Goal: Task Accomplishment & Management: Complete application form

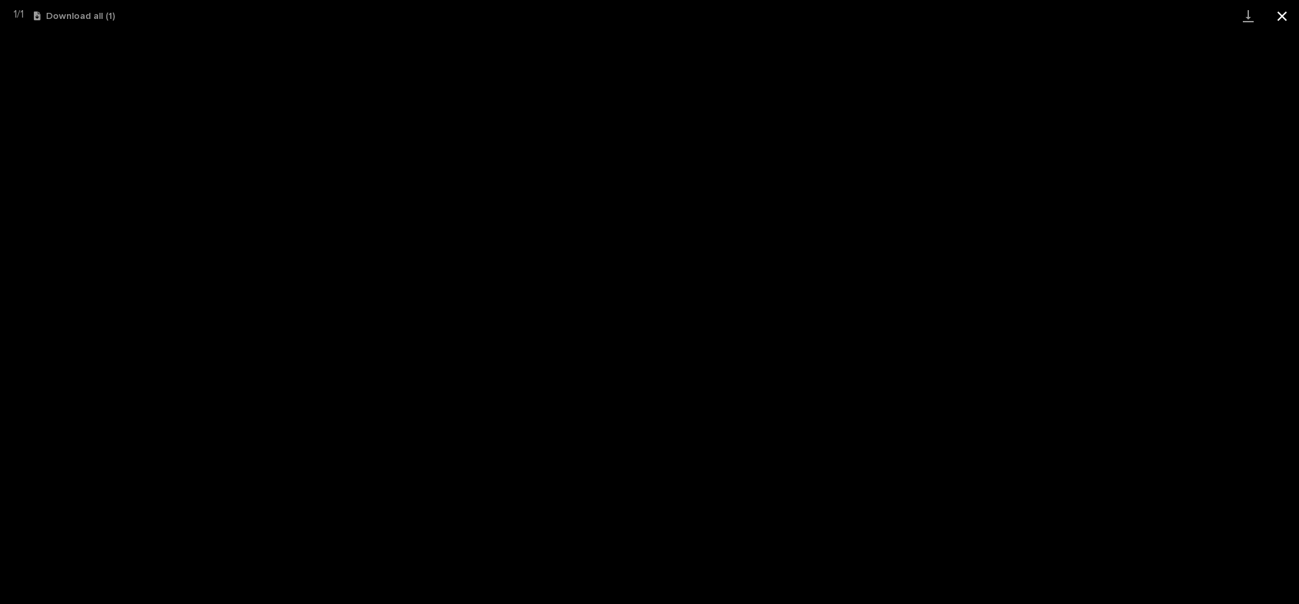
click at [1282, 15] on button "Close gallery" at bounding box center [1282, 16] width 34 height 32
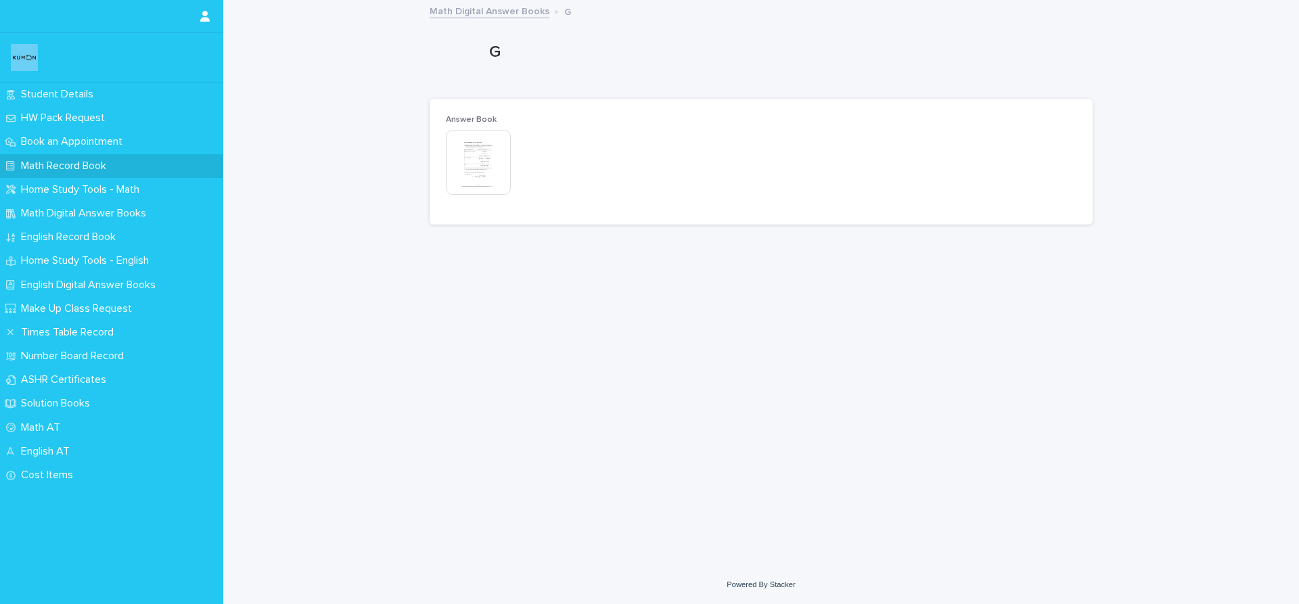
click at [87, 164] on p "Math Record Book" at bounding box center [66, 166] width 101 height 13
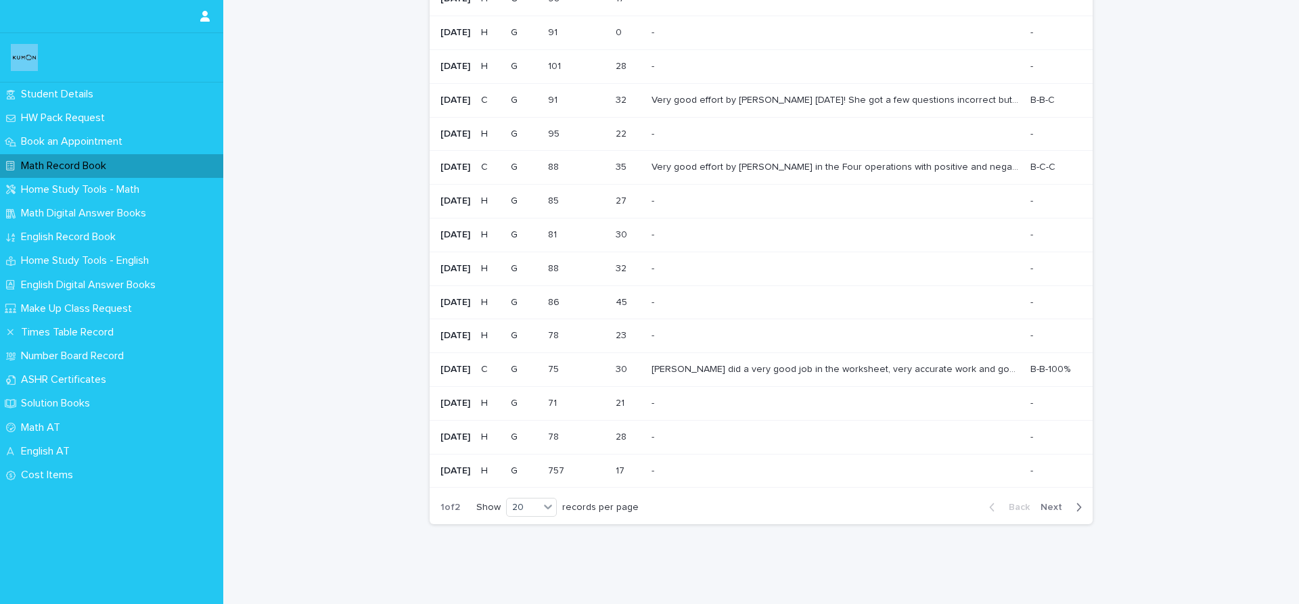
scroll to position [304, 0]
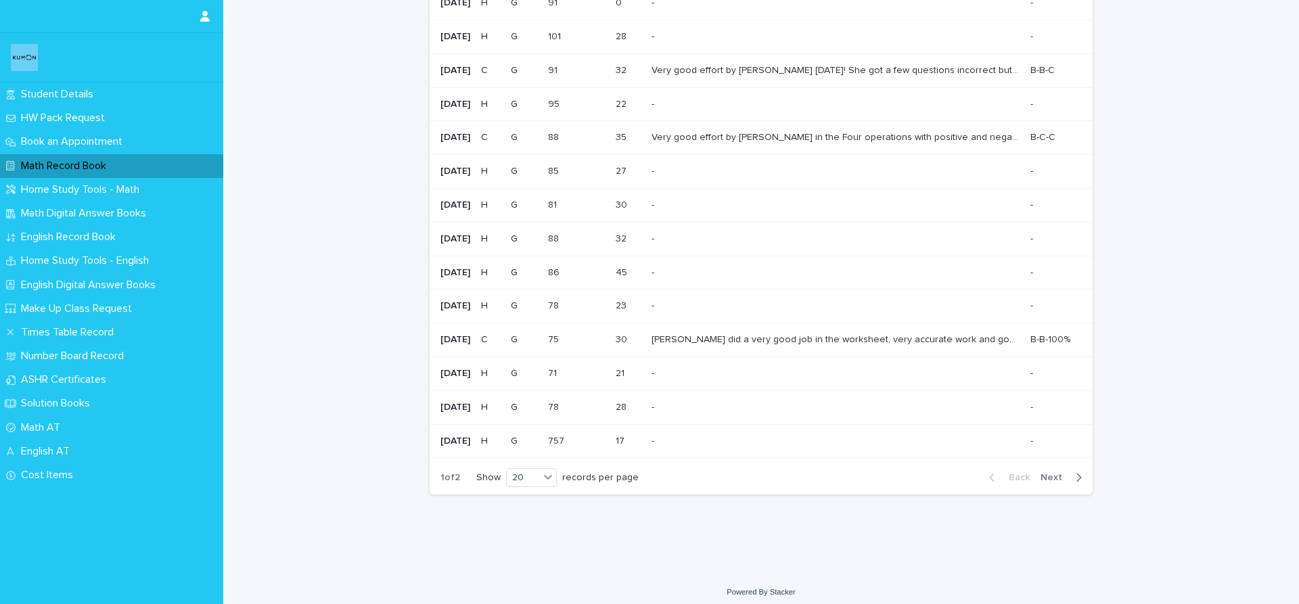
click at [1079, 477] on button "Next" at bounding box center [1064, 478] width 58 height 12
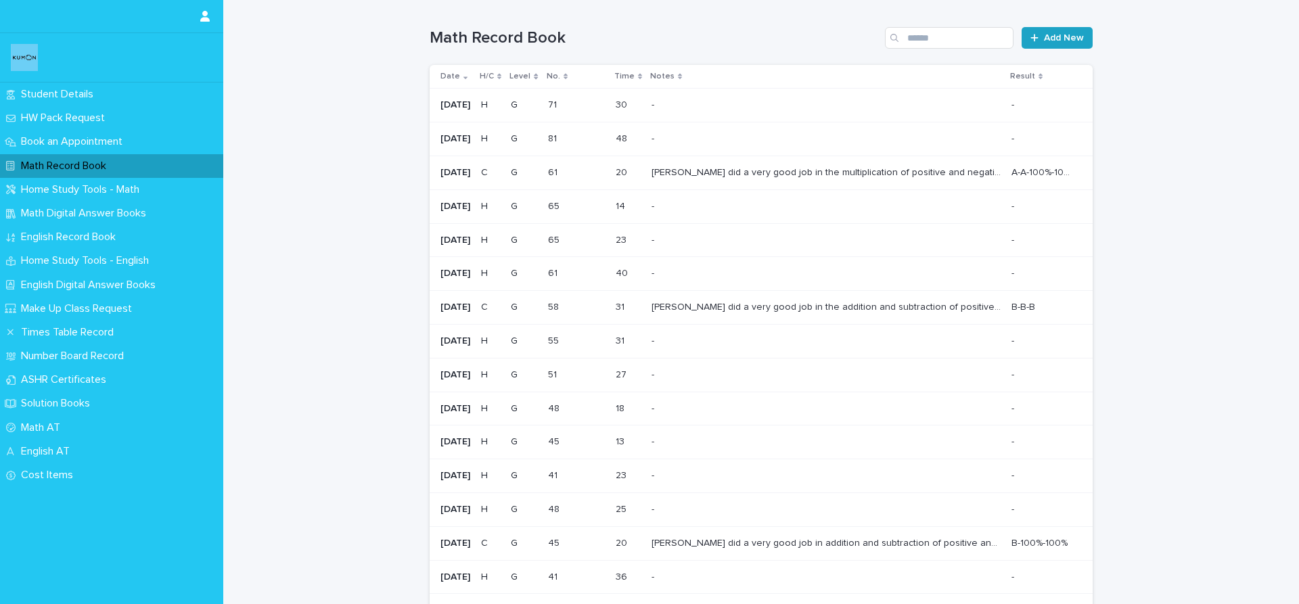
click at [1080, 37] on link "Add New" at bounding box center [1057, 38] width 71 height 22
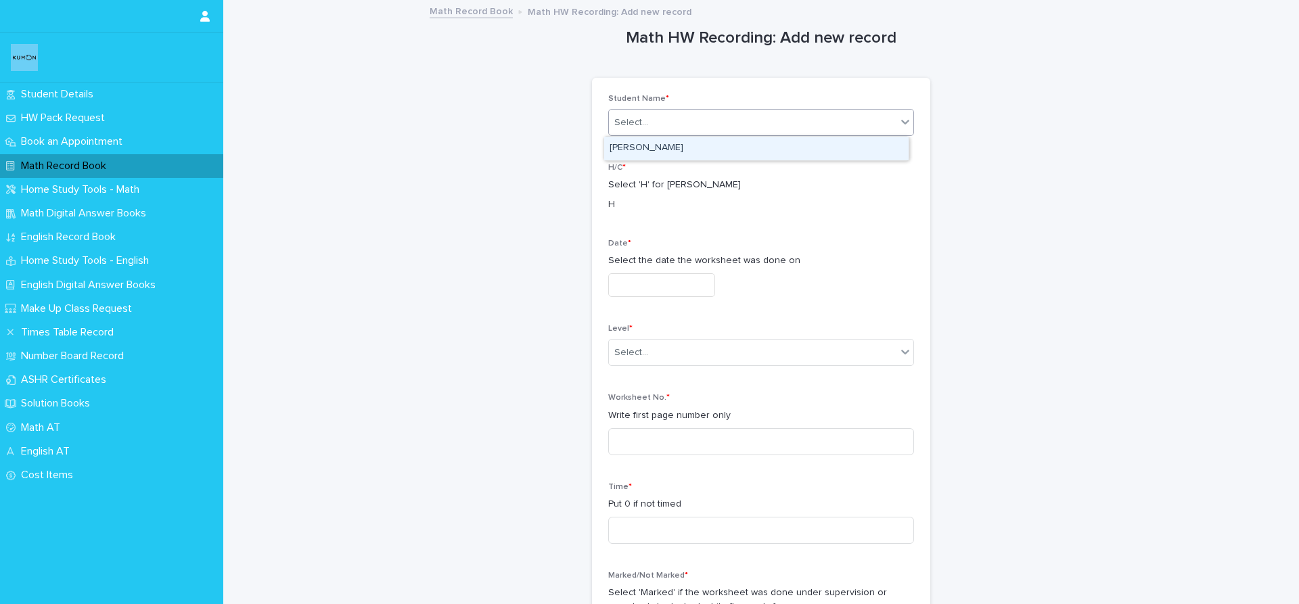
drag, startPoint x: 700, startPoint y: 122, endPoint x: 704, endPoint y: 137, distance: 14.6
click at [700, 123] on div "Select..." at bounding box center [753, 123] width 288 height 22
click at [714, 155] on div "[PERSON_NAME]" at bounding box center [756, 149] width 304 height 24
click at [608, 205] on p "H" at bounding box center [761, 205] width 306 height 14
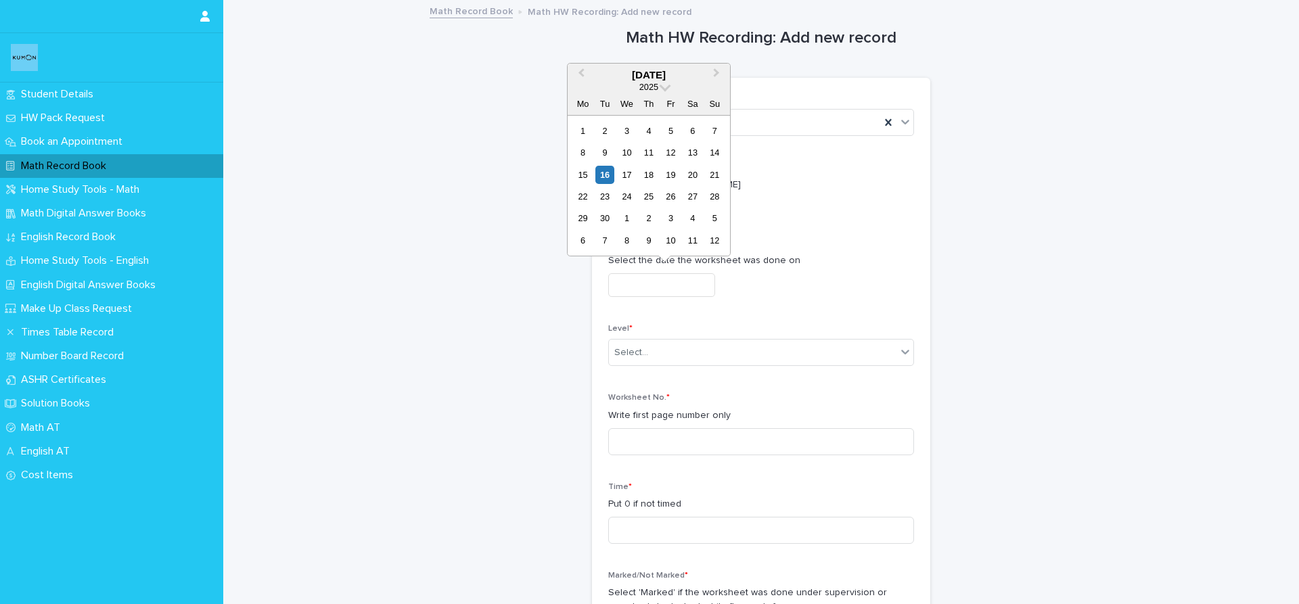
click at [661, 288] on input "text" at bounding box center [661, 285] width 107 height 24
click at [608, 181] on div "16" at bounding box center [604, 175] width 18 height 18
type input "**********"
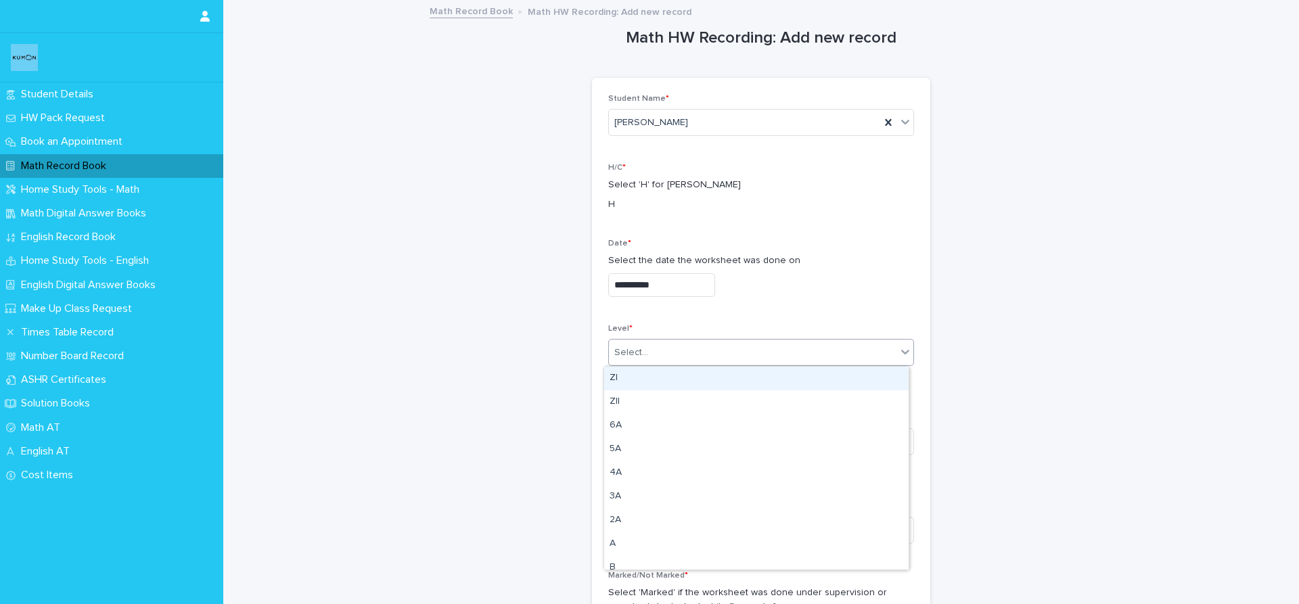
click at [651, 354] on div "Select..." at bounding box center [753, 353] width 288 height 22
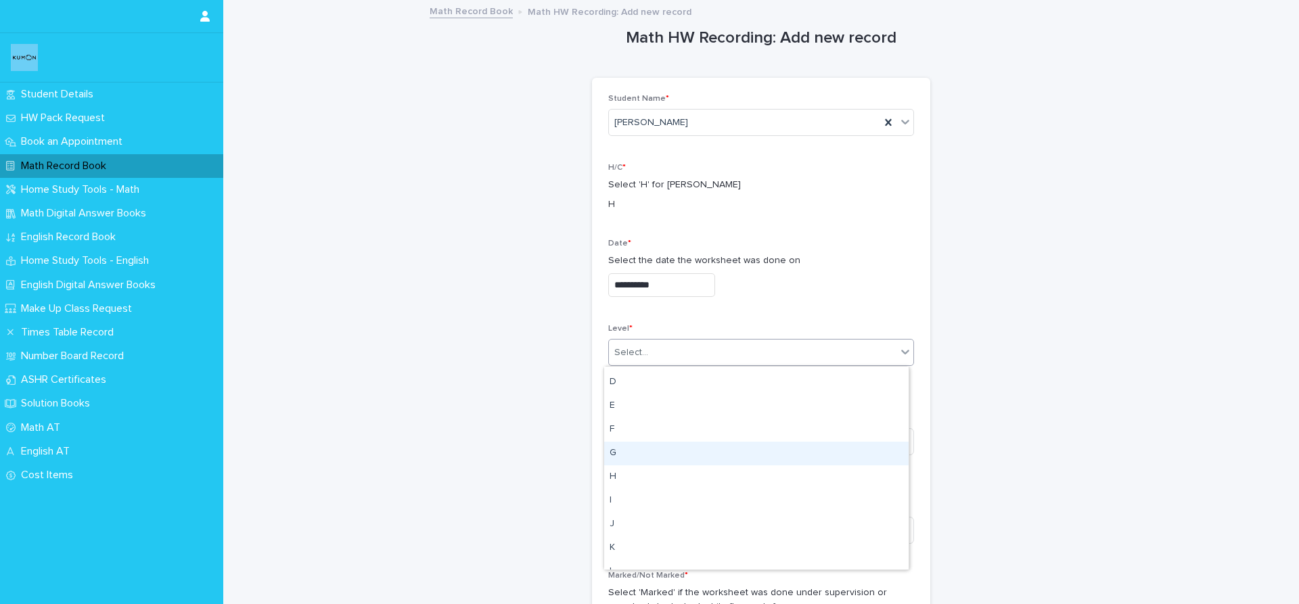
click at [652, 454] on div "G" at bounding box center [756, 454] width 304 height 24
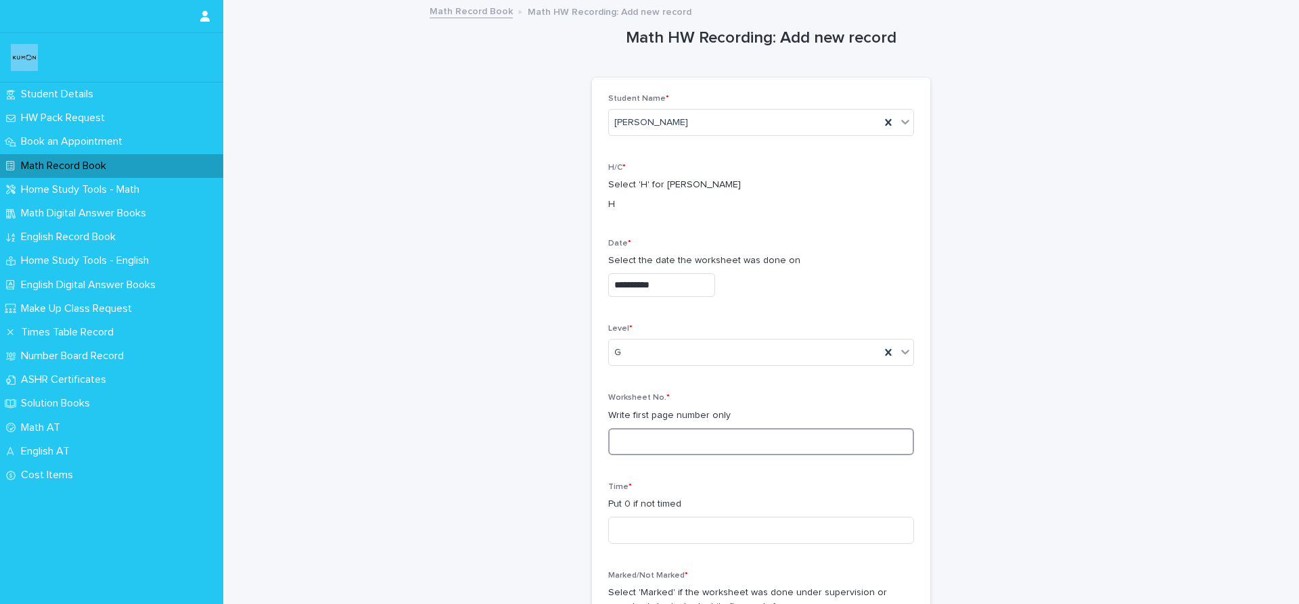
click at [664, 441] on input at bounding box center [761, 441] width 306 height 27
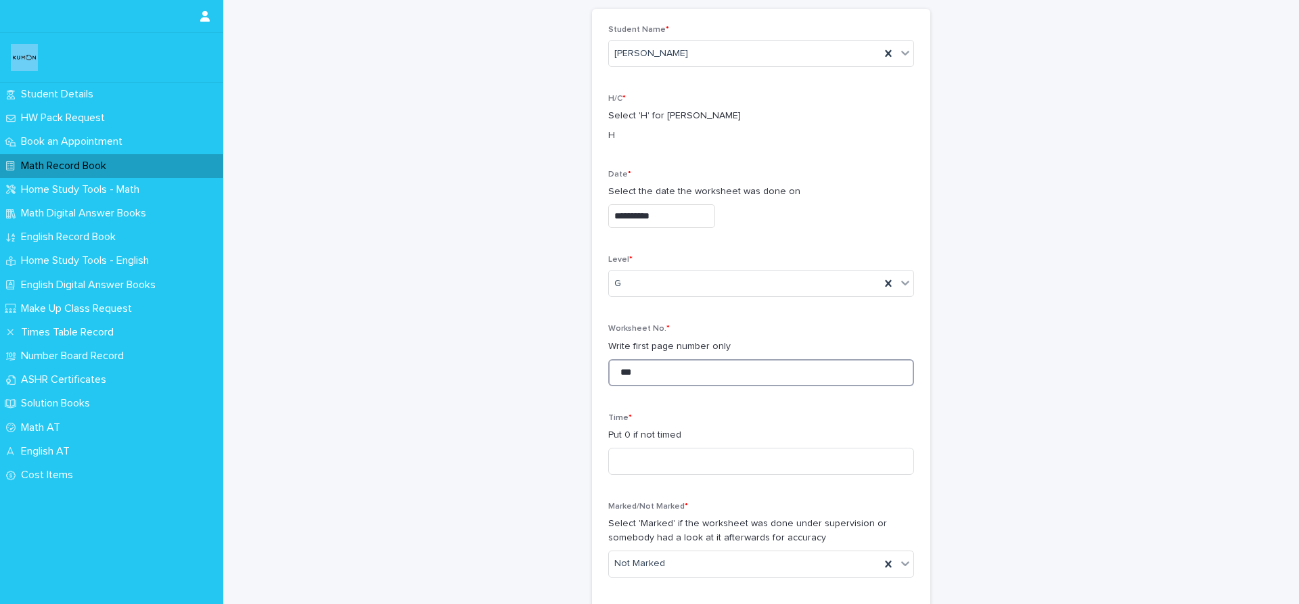
scroll to position [68, 0]
type input "***"
click at [654, 460] on input at bounding box center [761, 462] width 306 height 27
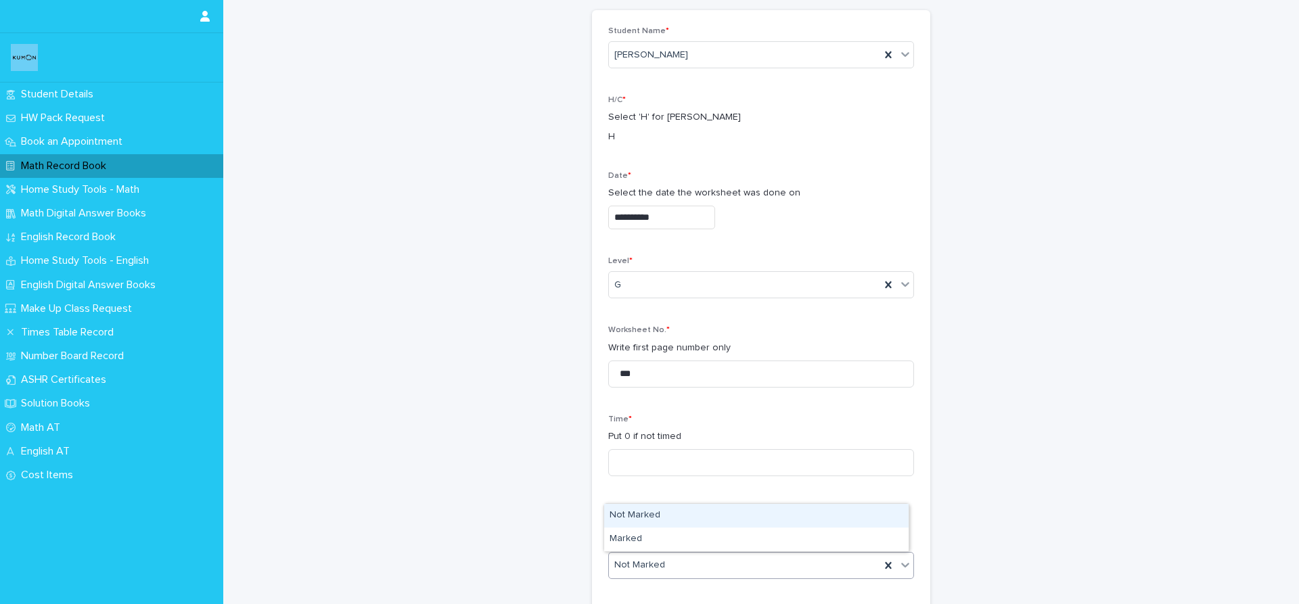
click at [741, 572] on div "Not Marked" at bounding box center [744, 565] width 271 height 22
click at [664, 482] on div "Time * Put 0 if not timed" at bounding box center [761, 451] width 306 height 72
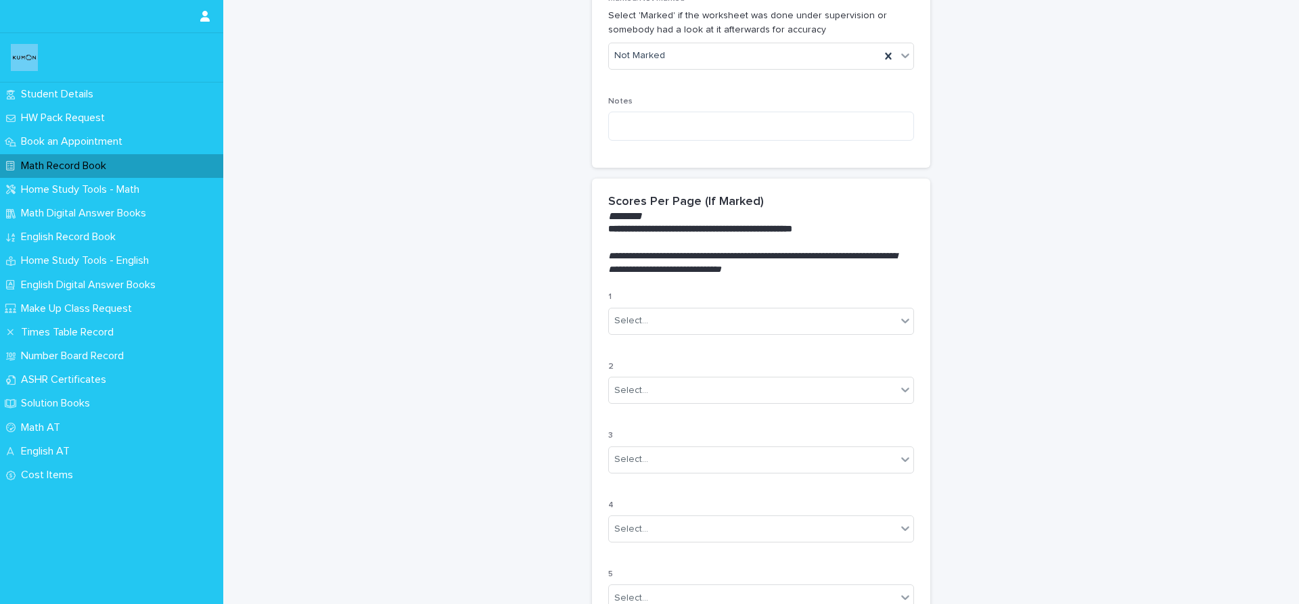
scroll to position [625, 0]
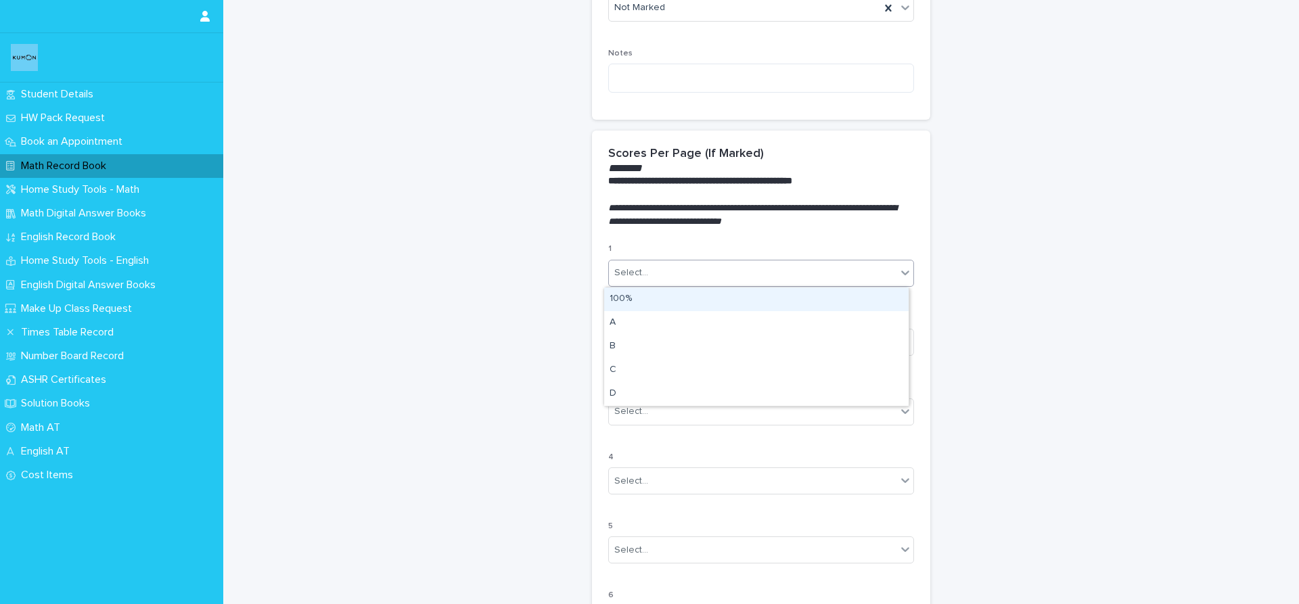
click at [688, 262] on div "Select..." at bounding box center [753, 273] width 288 height 22
click at [683, 295] on div "100%" at bounding box center [756, 300] width 304 height 24
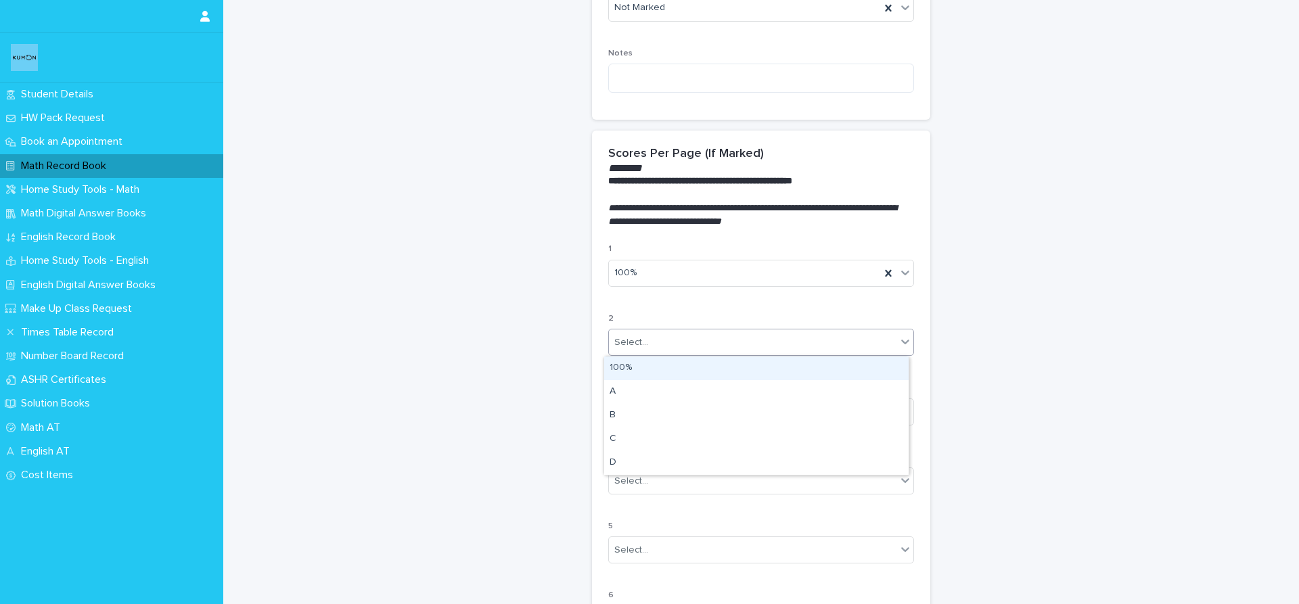
click at [678, 350] on div "Select..." at bounding box center [753, 342] width 288 height 22
click at [666, 374] on div "100%" at bounding box center [756, 369] width 304 height 24
click at [649, 418] on div "Select..." at bounding box center [753, 411] width 288 height 22
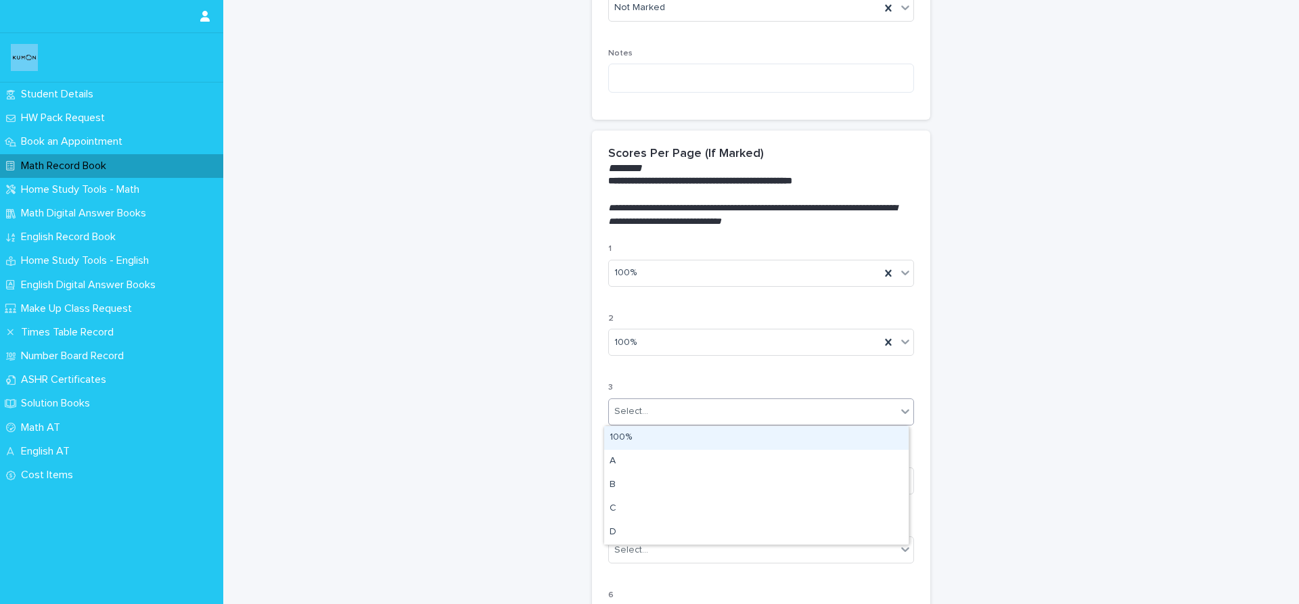
click at [645, 428] on div "100%" at bounding box center [756, 438] width 304 height 24
click at [649, 476] on input "text" at bounding box center [649, 482] width 1 height 12
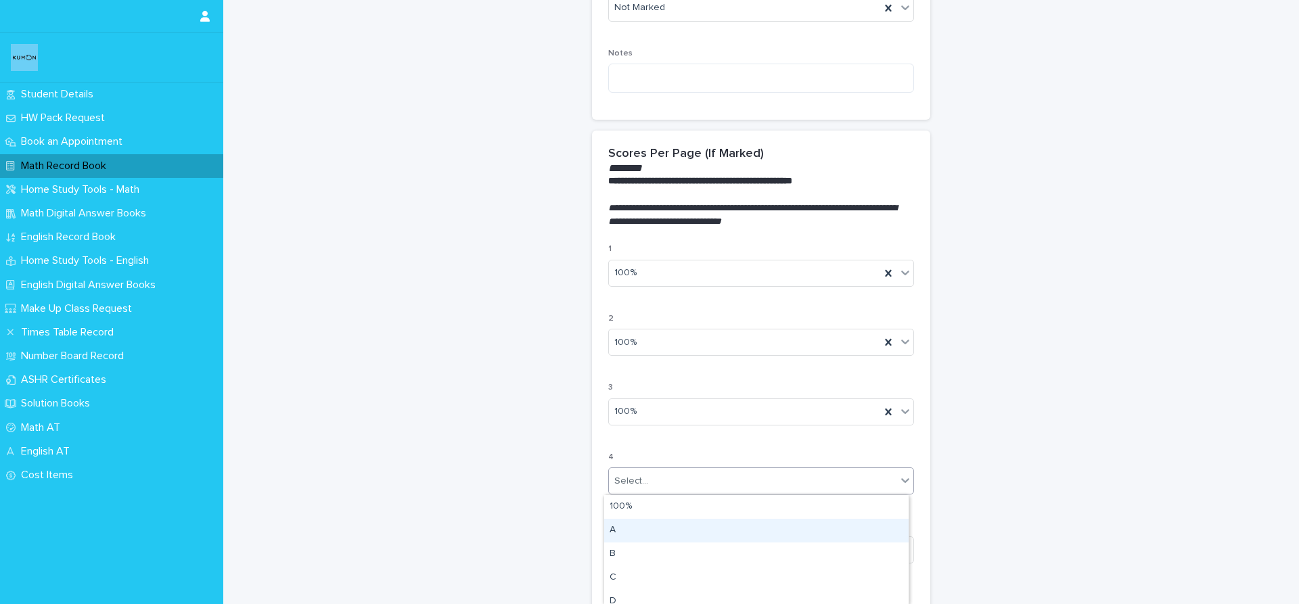
click at [668, 530] on div "A" at bounding box center [756, 531] width 304 height 24
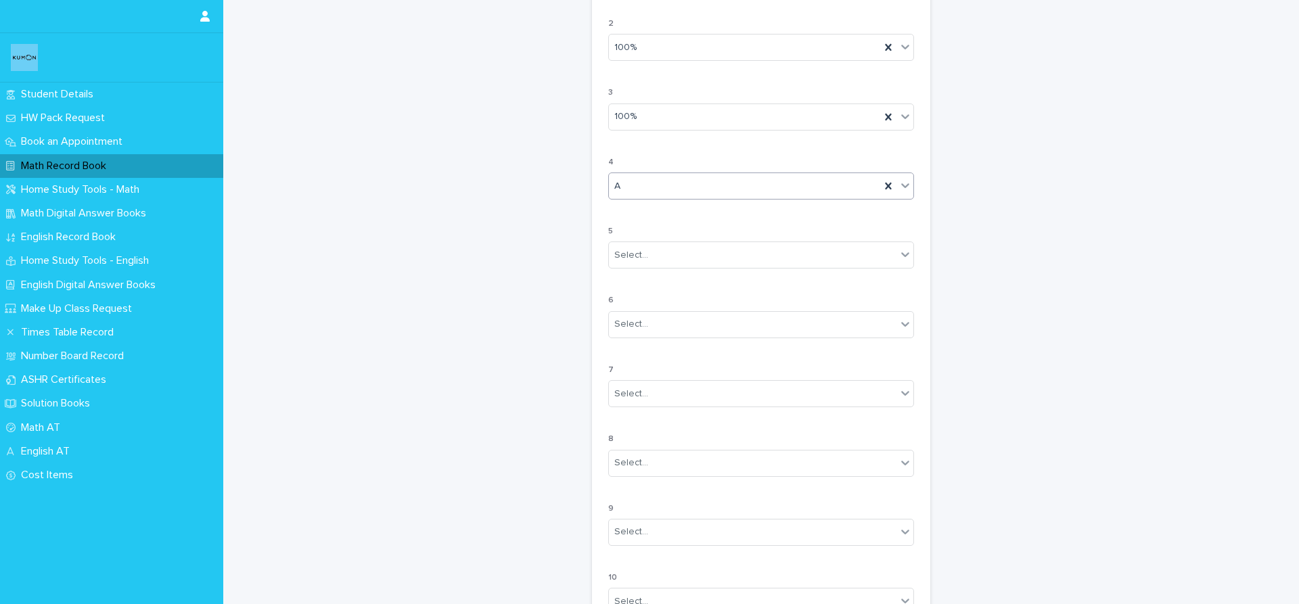
scroll to position [1097, 0]
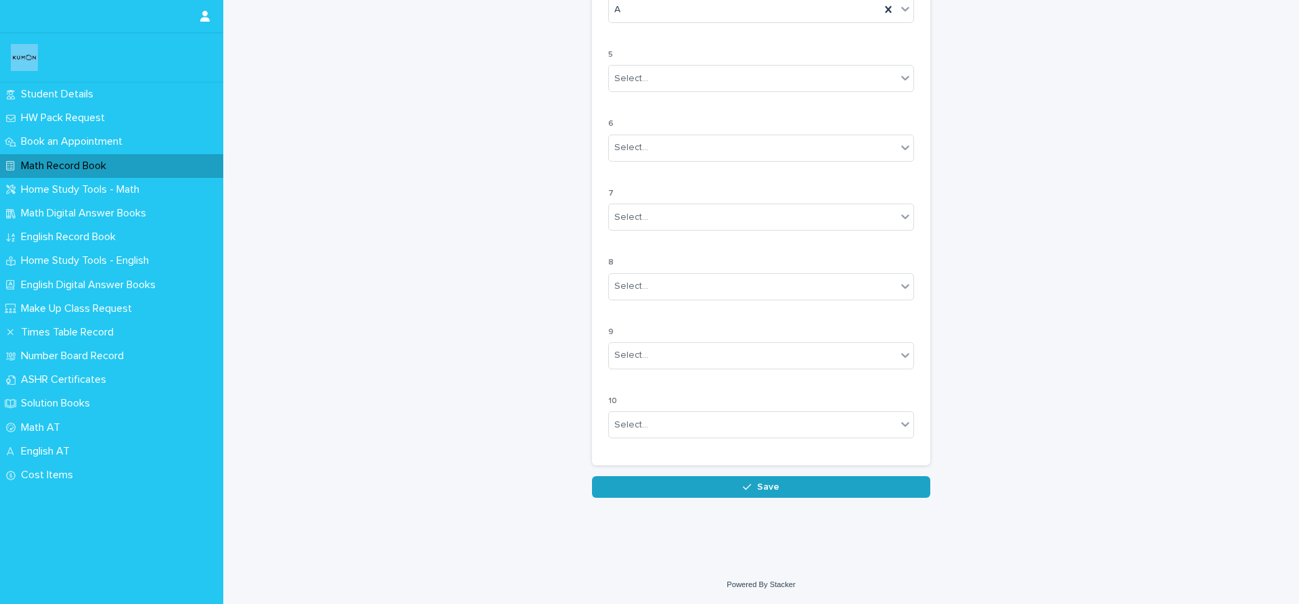
click at [798, 493] on button "Save" at bounding box center [761, 487] width 338 height 22
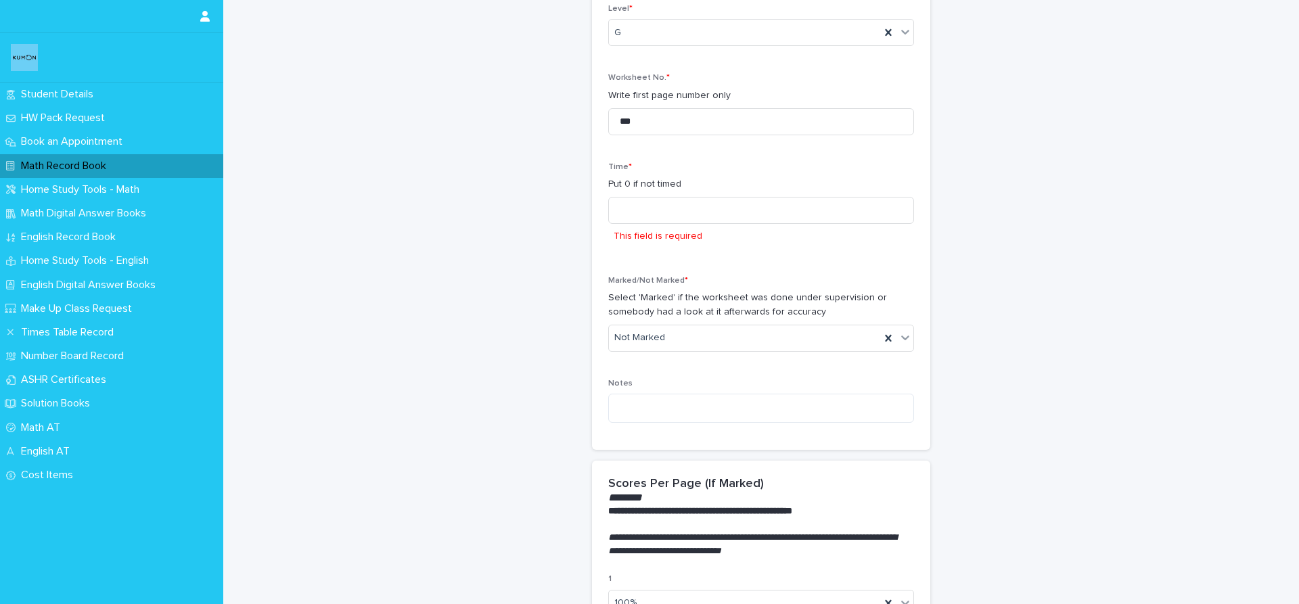
scroll to position [281, 0]
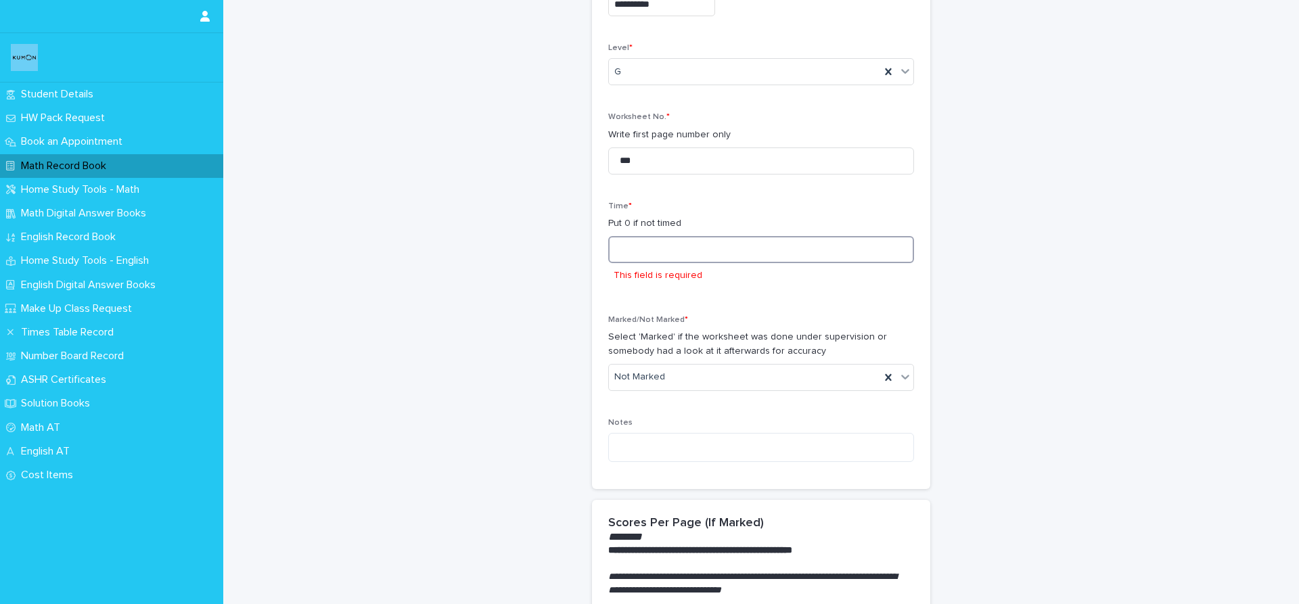
click at [644, 251] on input at bounding box center [761, 249] width 306 height 27
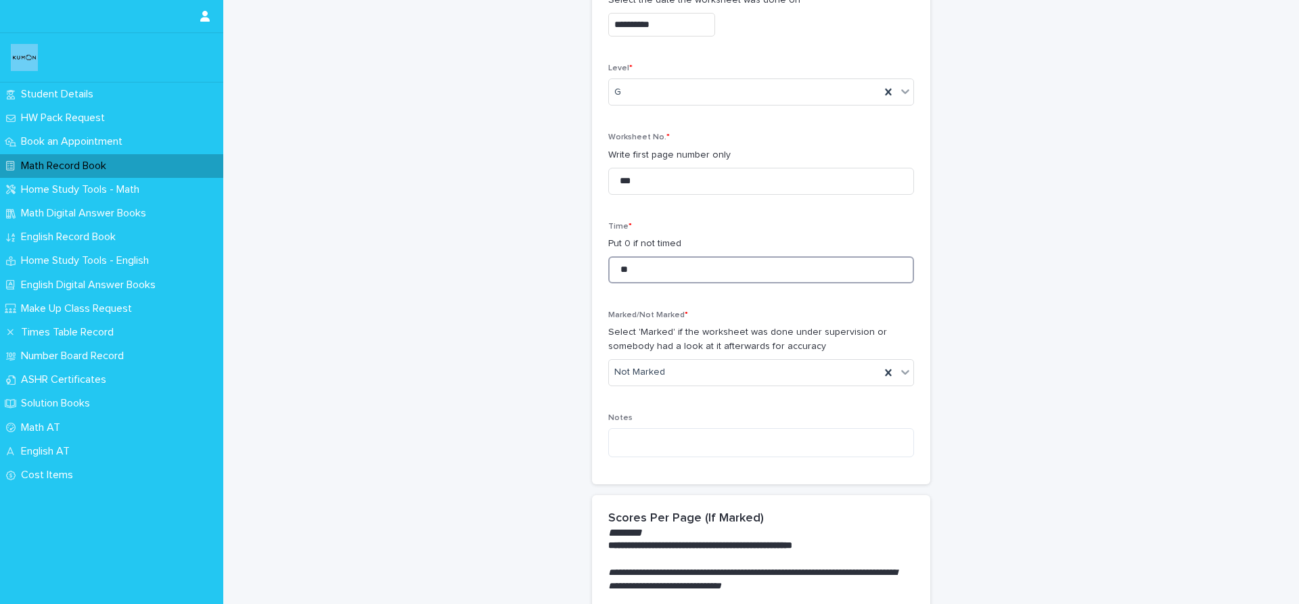
scroll to position [258, 0]
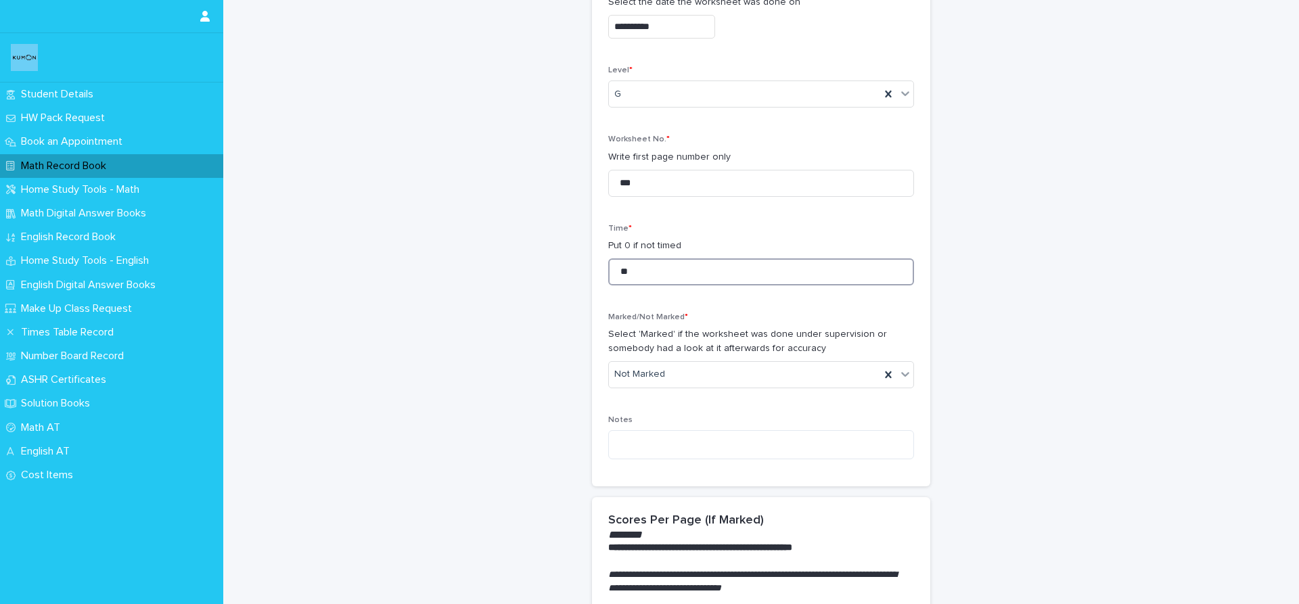
type input "*"
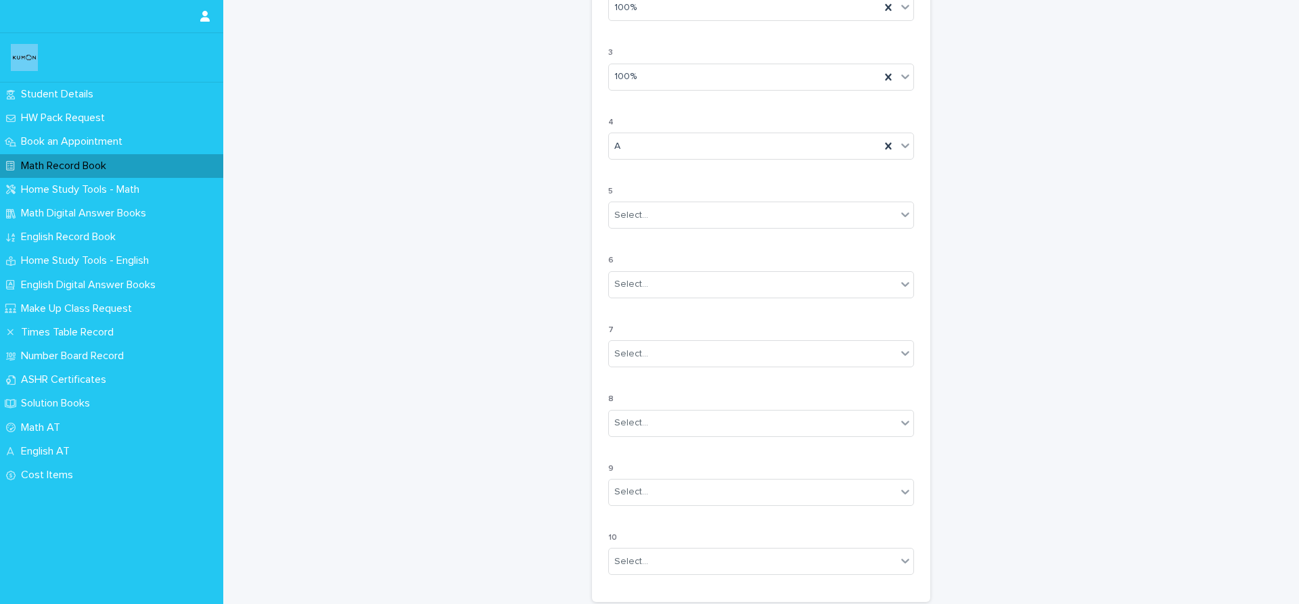
scroll to position [1097, 0]
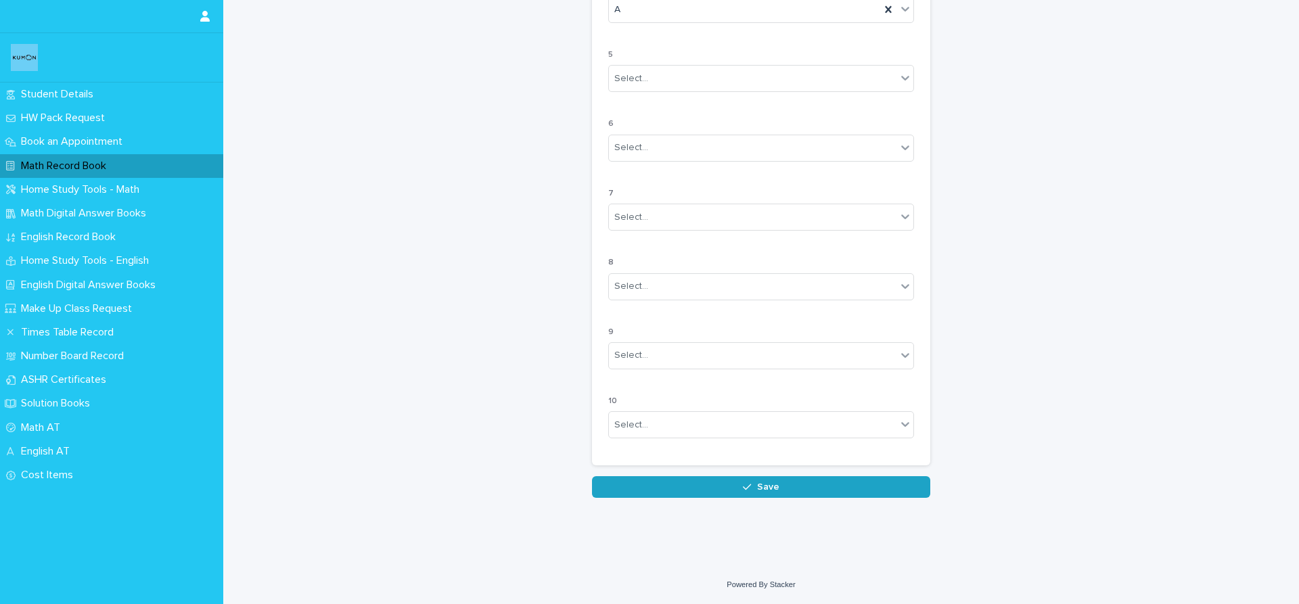
type input "**"
click at [765, 485] on span "Save" at bounding box center [768, 486] width 22 height 9
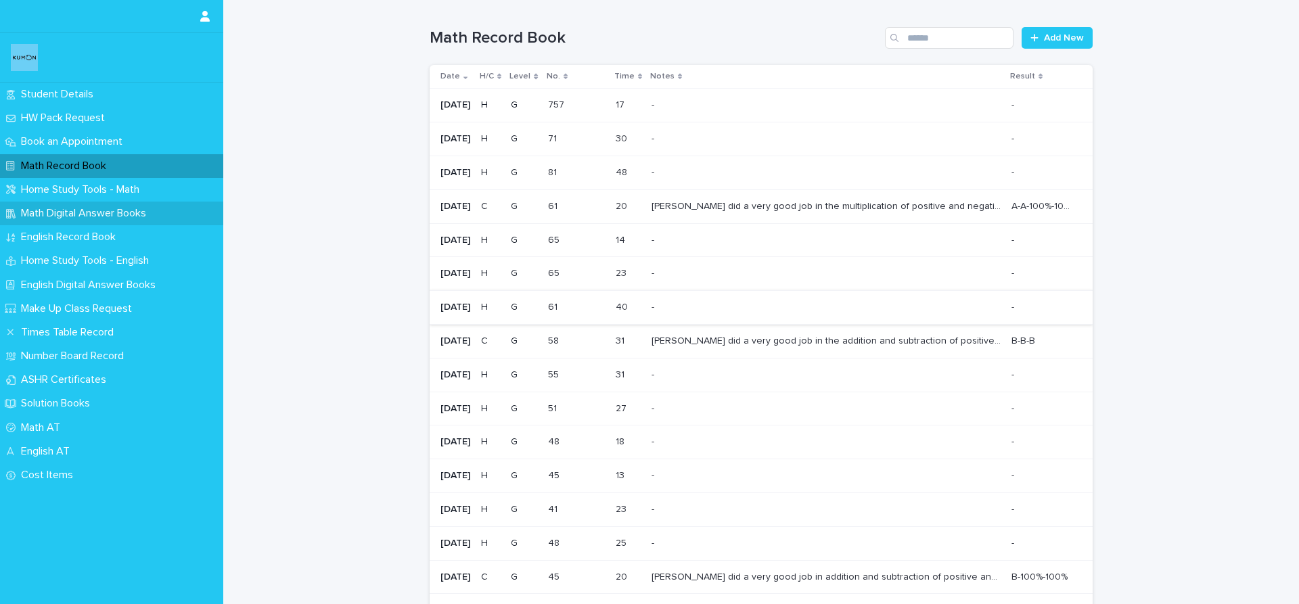
click at [93, 208] on p "Math Digital Answer Books" at bounding box center [86, 213] width 141 height 13
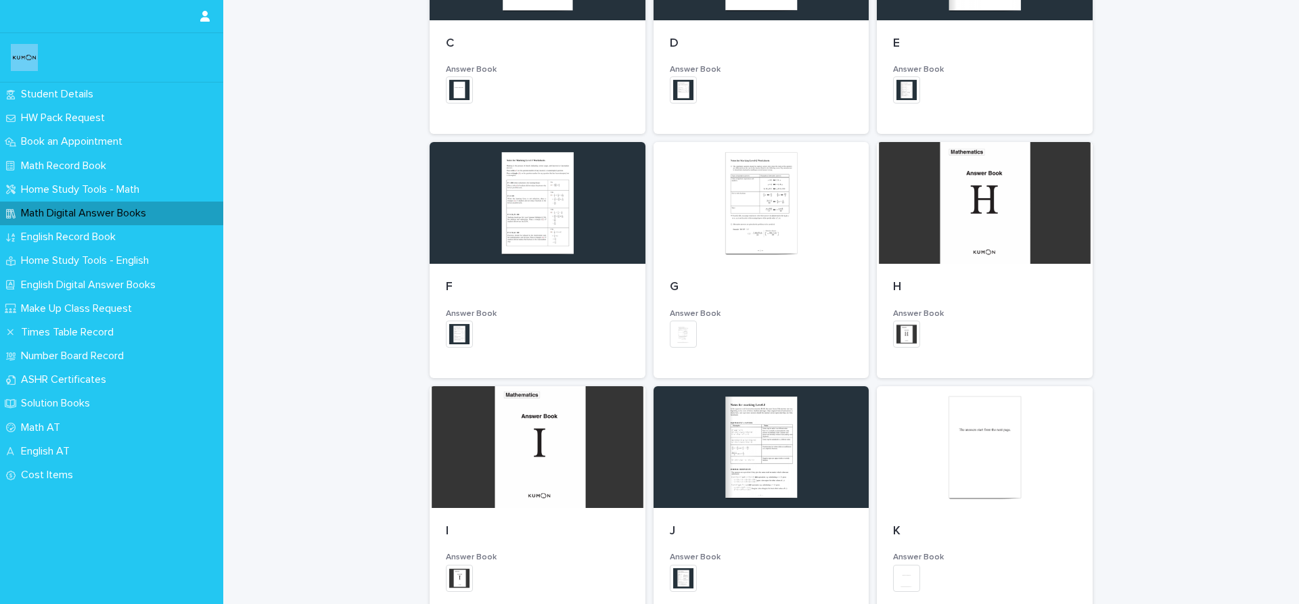
scroll to position [560, 0]
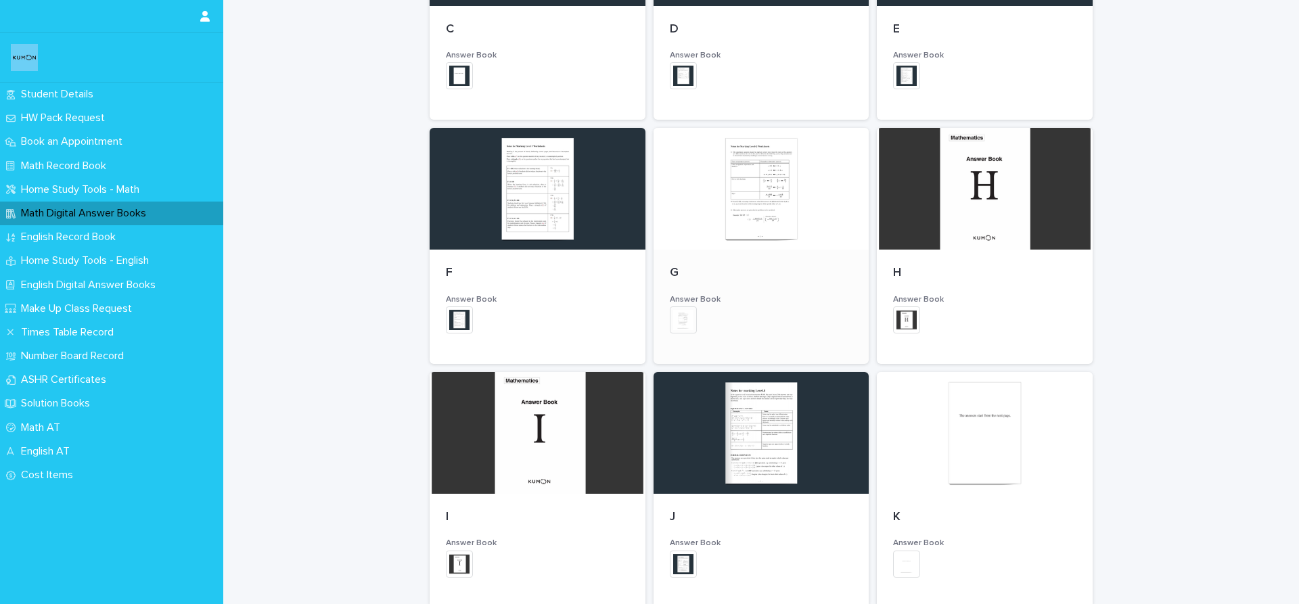
click at [739, 208] on div at bounding box center [762, 189] width 216 height 122
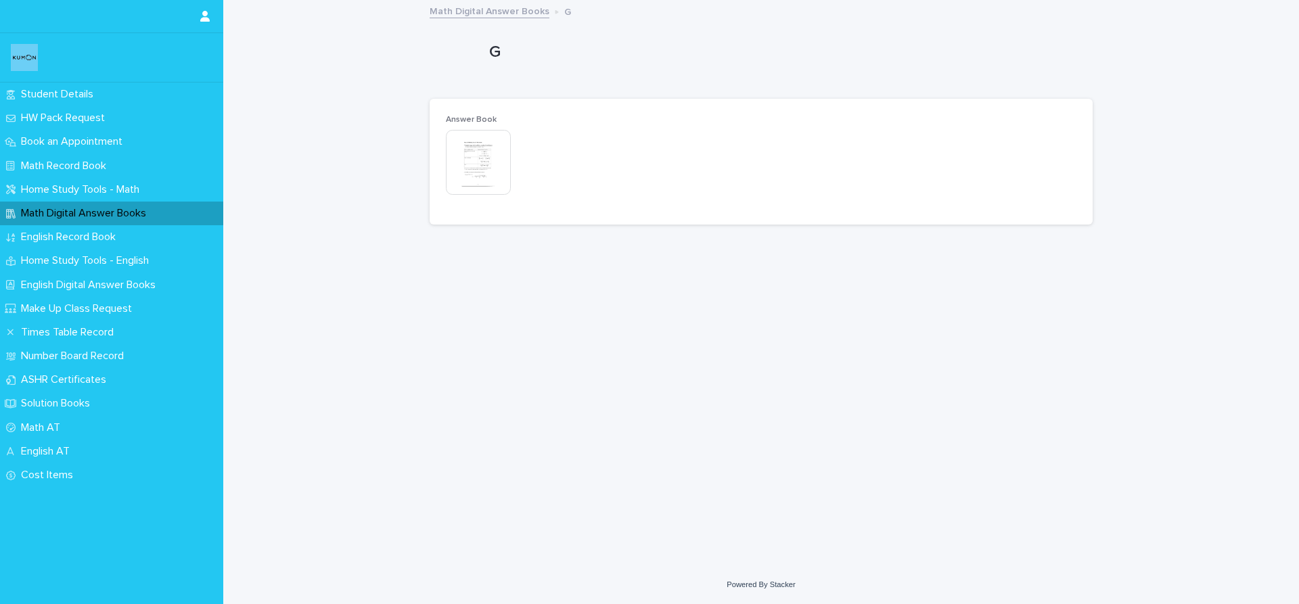
click at [489, 184] on img at bounding box center [478, 162] width 65 height 65
